Goal: Information Seeking & Learning: Find specific fact

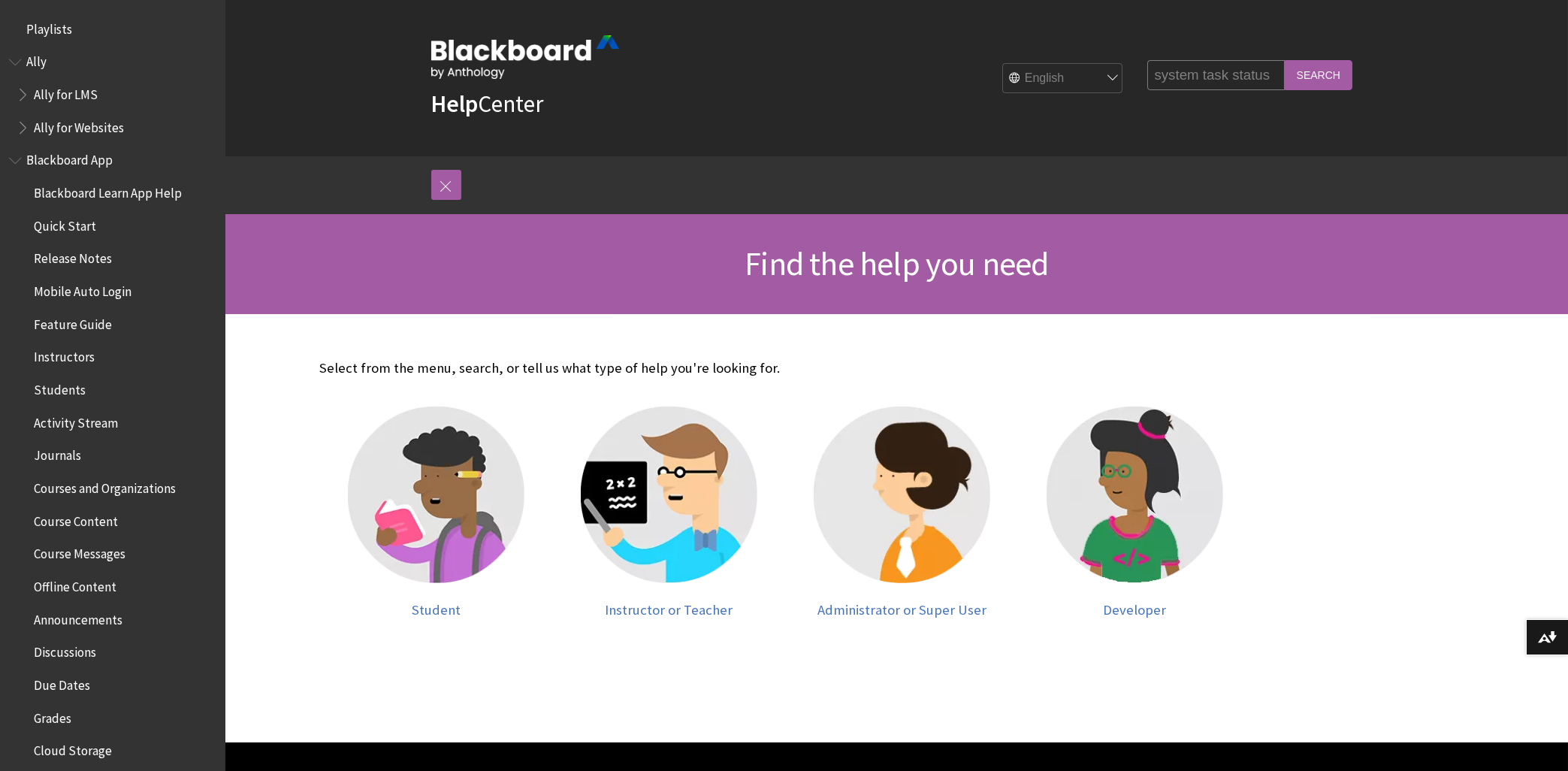
type input "system task status"
click at [1285, 60] on input "Search" at bounding box center [1318, 74] width 67 height 29
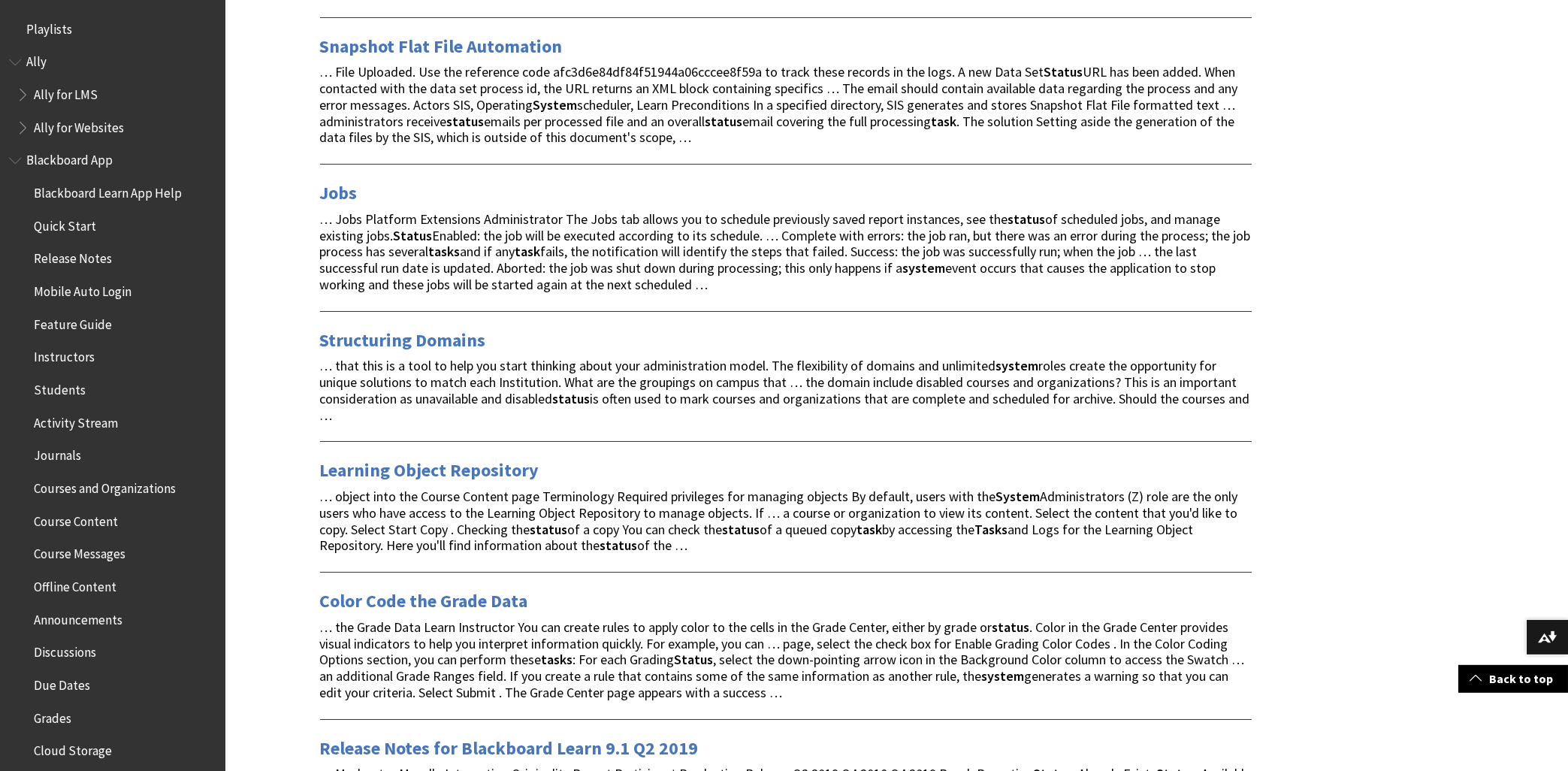
scroll to position [644, 0]
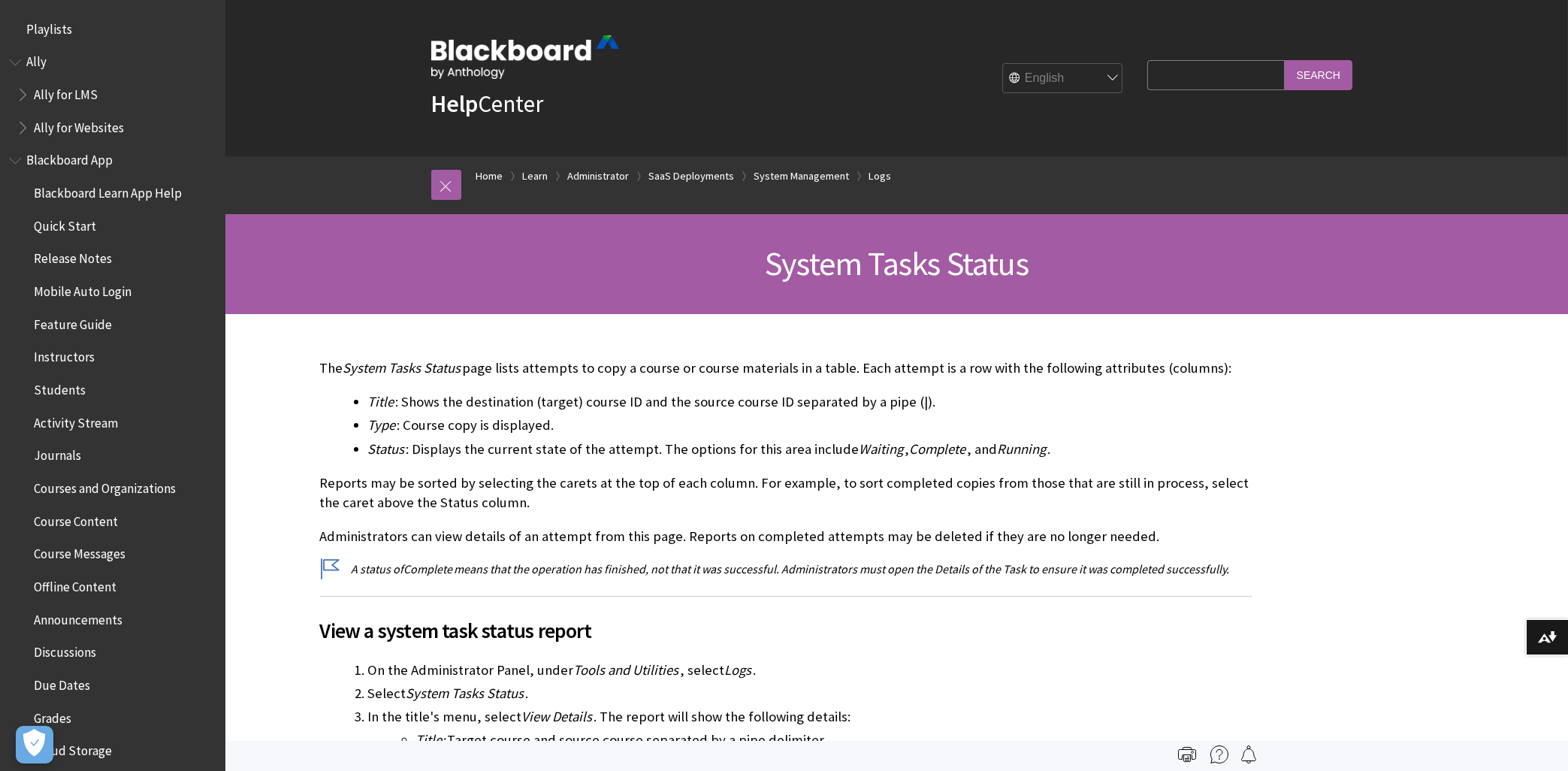
scroll to position [2073, 0]
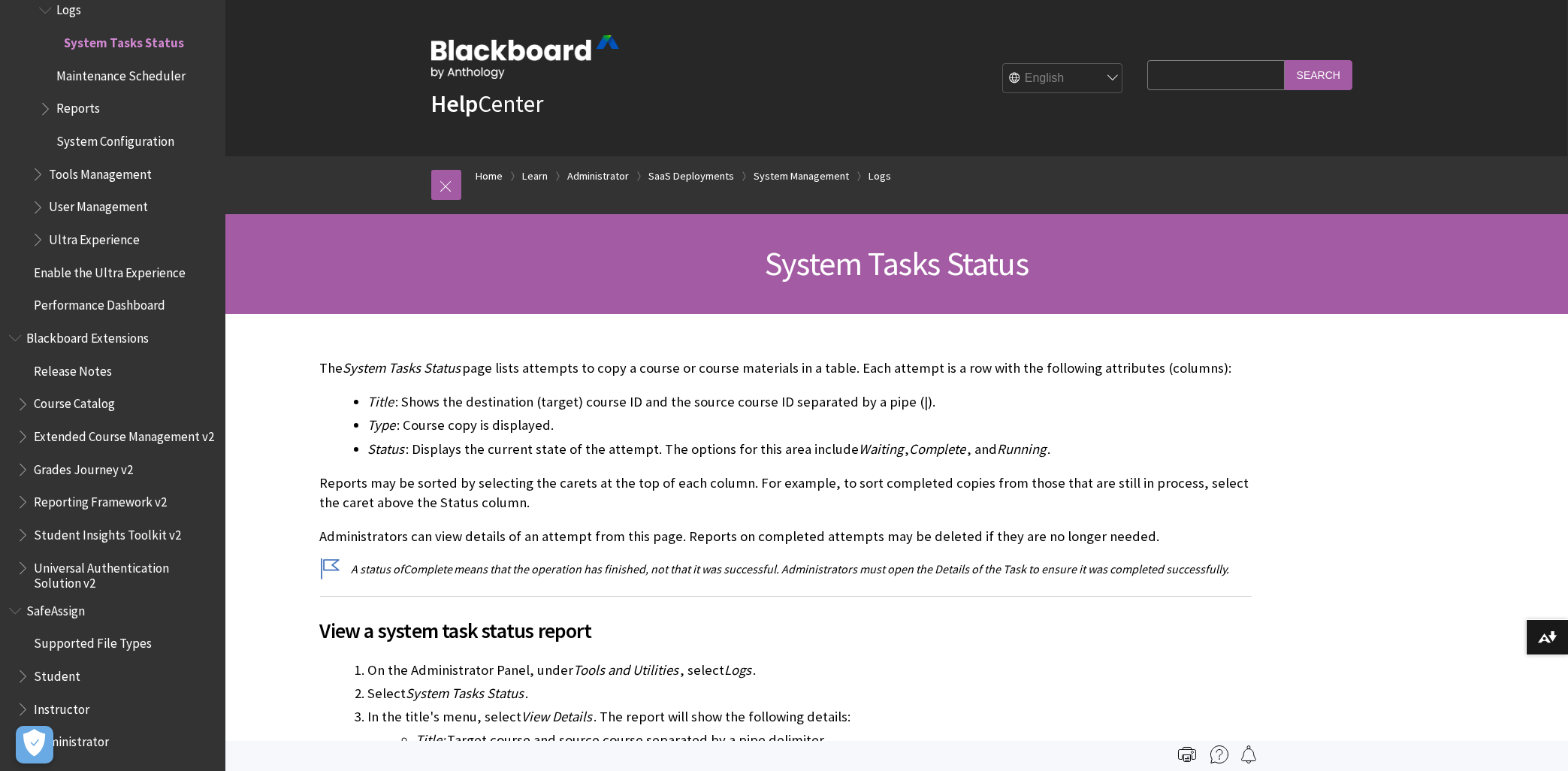
click at [797, 410] on li "Title : Shows the destination (target) course ID and the source course ID separ…" at bounding box center [809, 402] width 884 height 21
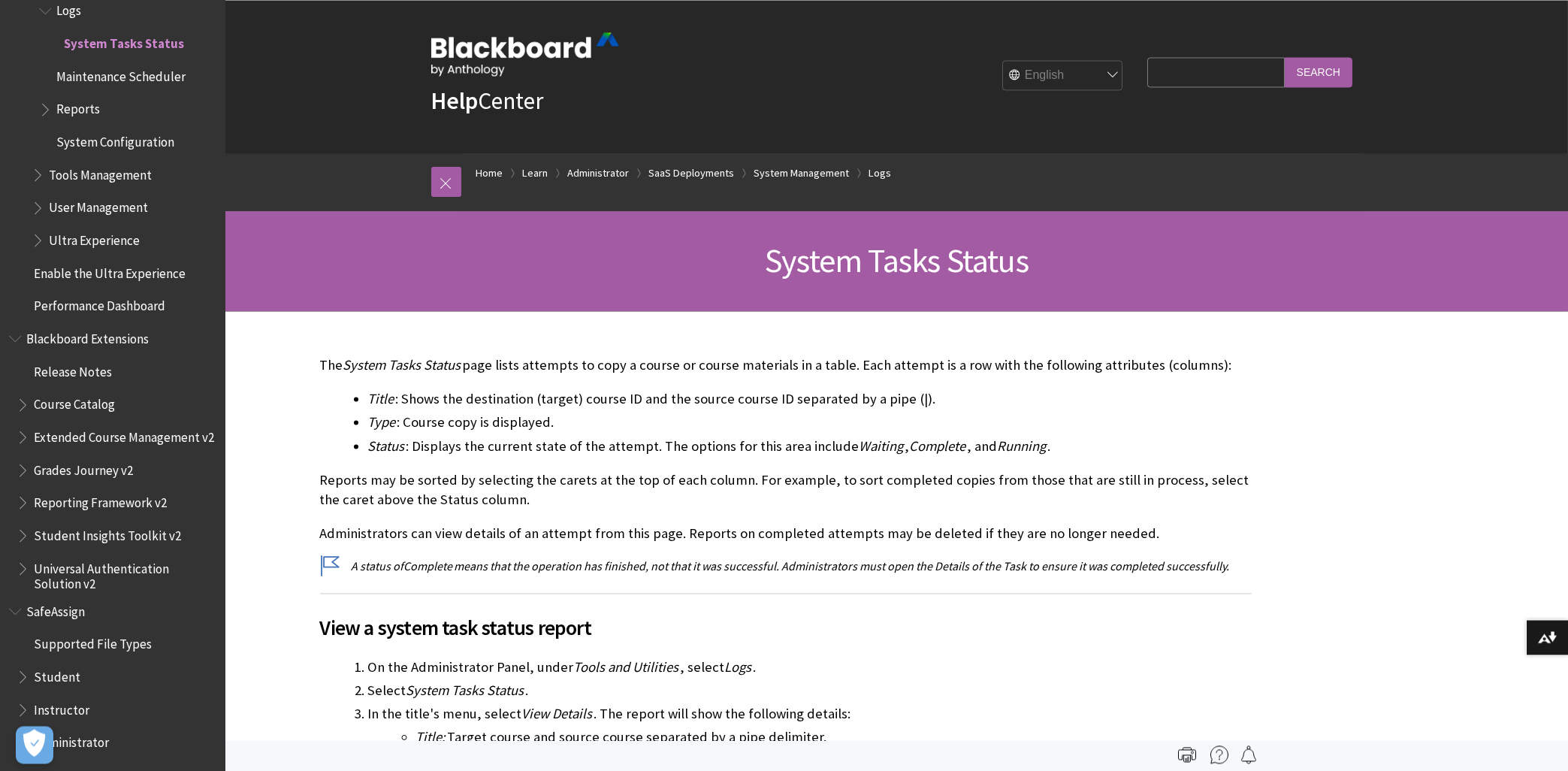
scroll to position [0, 0]
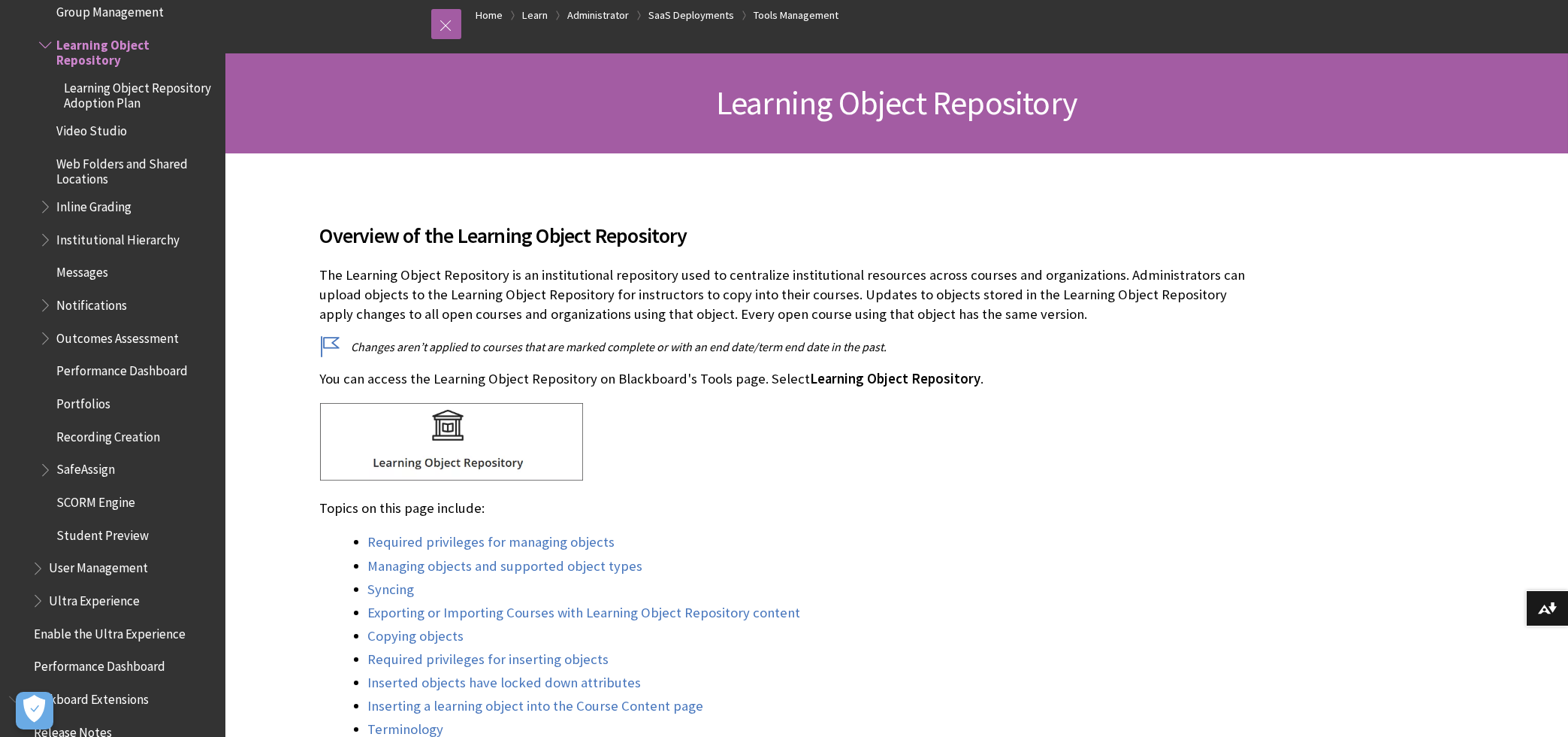
scroll to position [3865, 0]
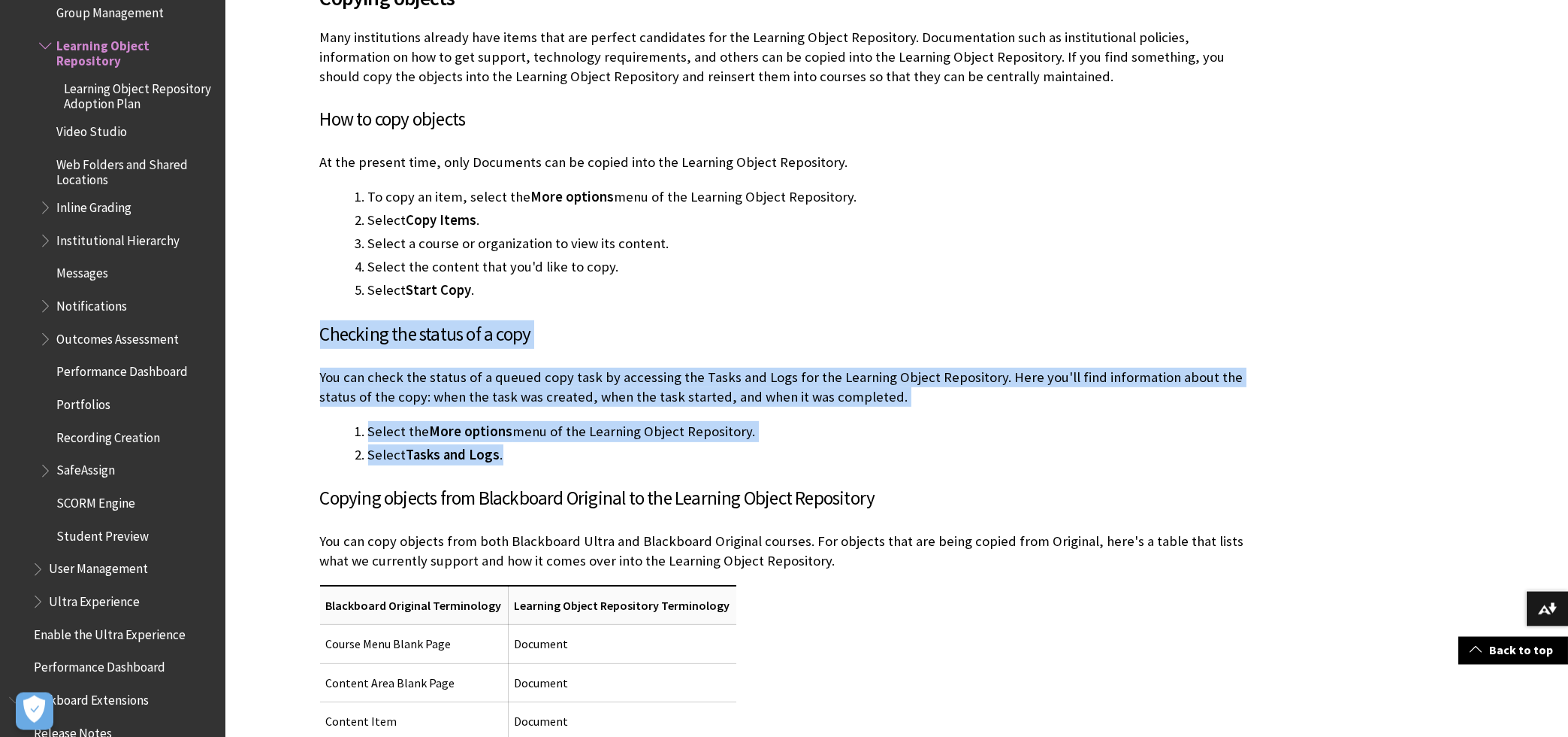
drag, startPoint x: 522, startPoint y: 448, endPoint x: 319, endPoint y: 330, distance: 234.8
copy div "Checking the status of a copy You can check the status of a queued copy task by…"
